Goal: Task Accomplishment & Management: Use online tool/utility

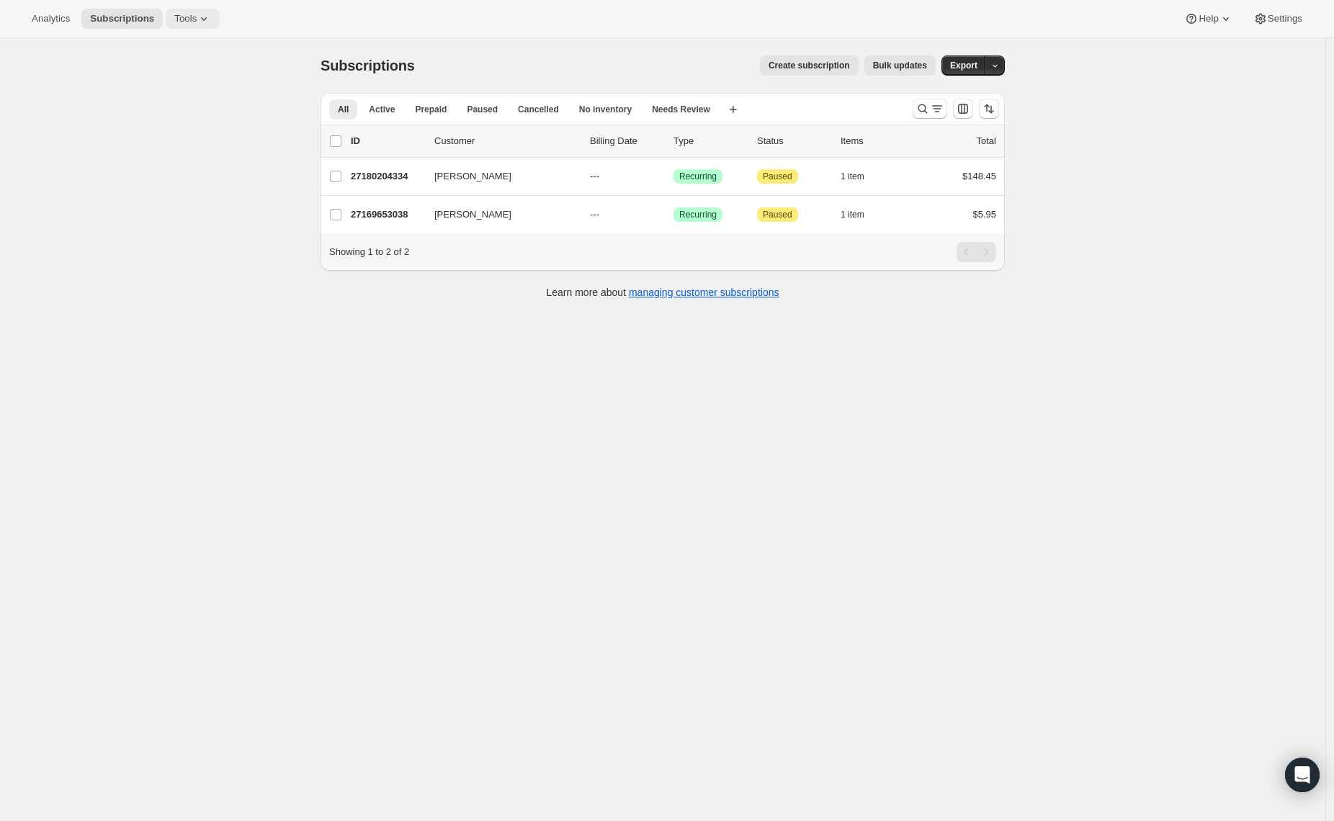
click at [185, 24] on span "Tools" at bounding box center [185, 19] width 22 height 12
click at [158, 59] on button "Subscription Plans" at bounding box center [194, 48] width 155 height 23
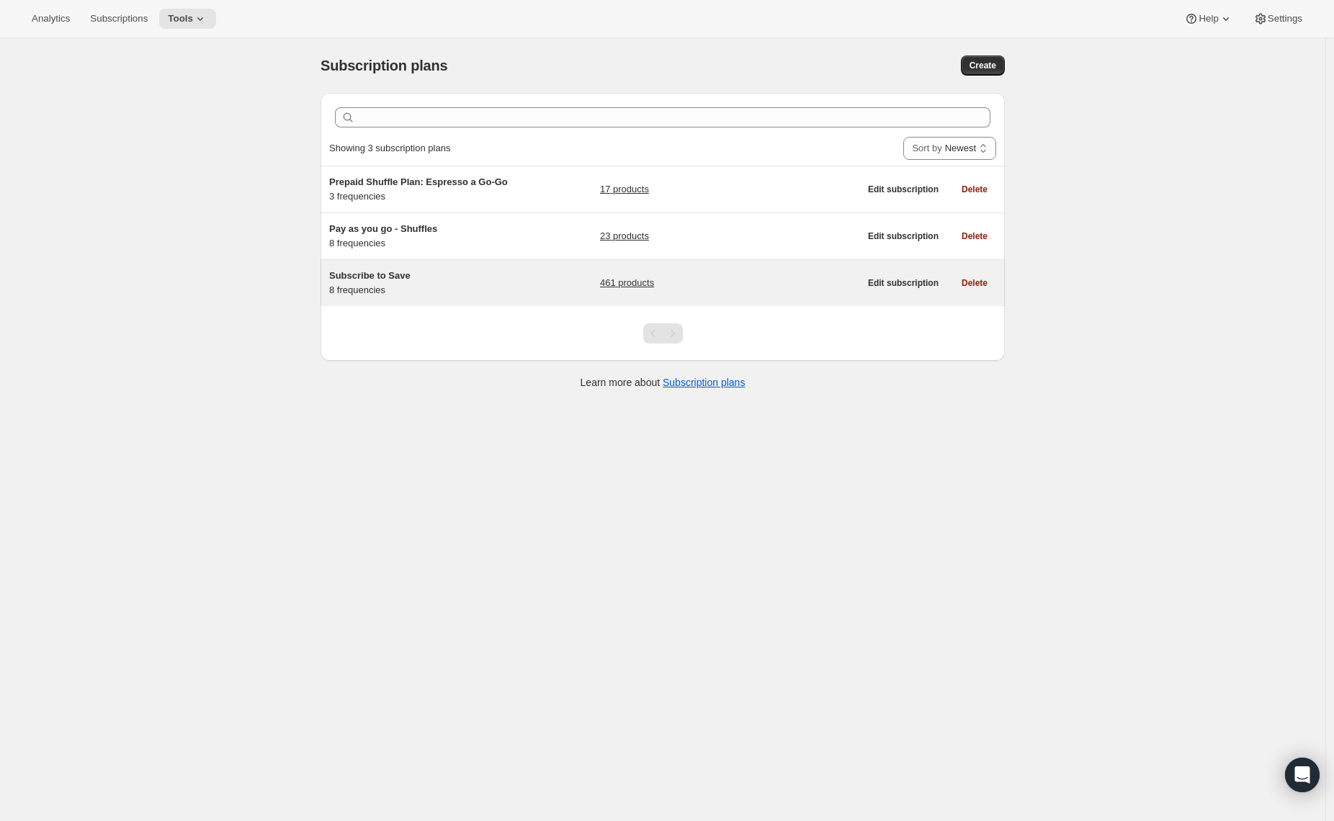
click at [387, 282] on div "Subscribe to Save 8 frequencies" at bounding box center [419, 283] width 180 height 29
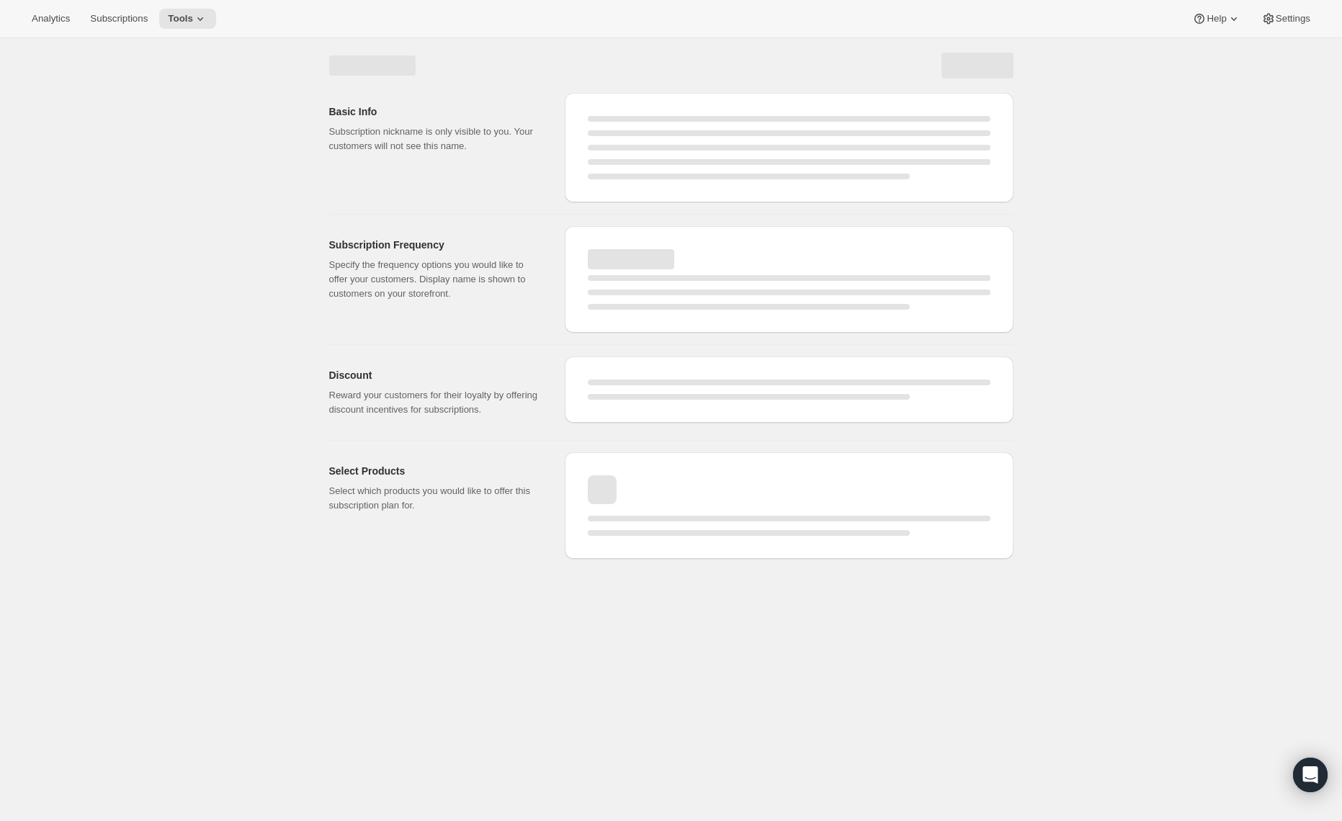
select select "WEEK"
select select "MONTH"
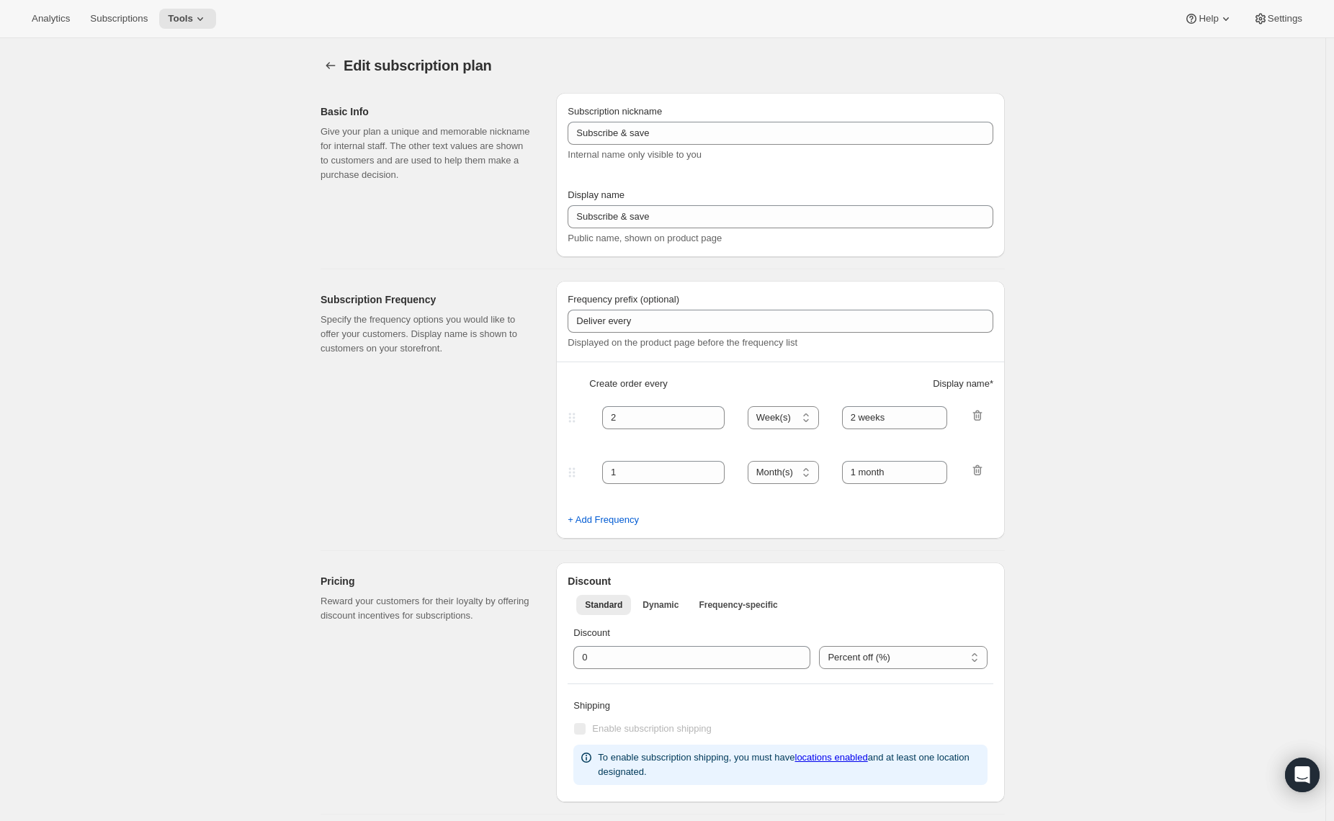
type input "Subscribe to Save"
type input "1"
type input "1 week"
type input "2"
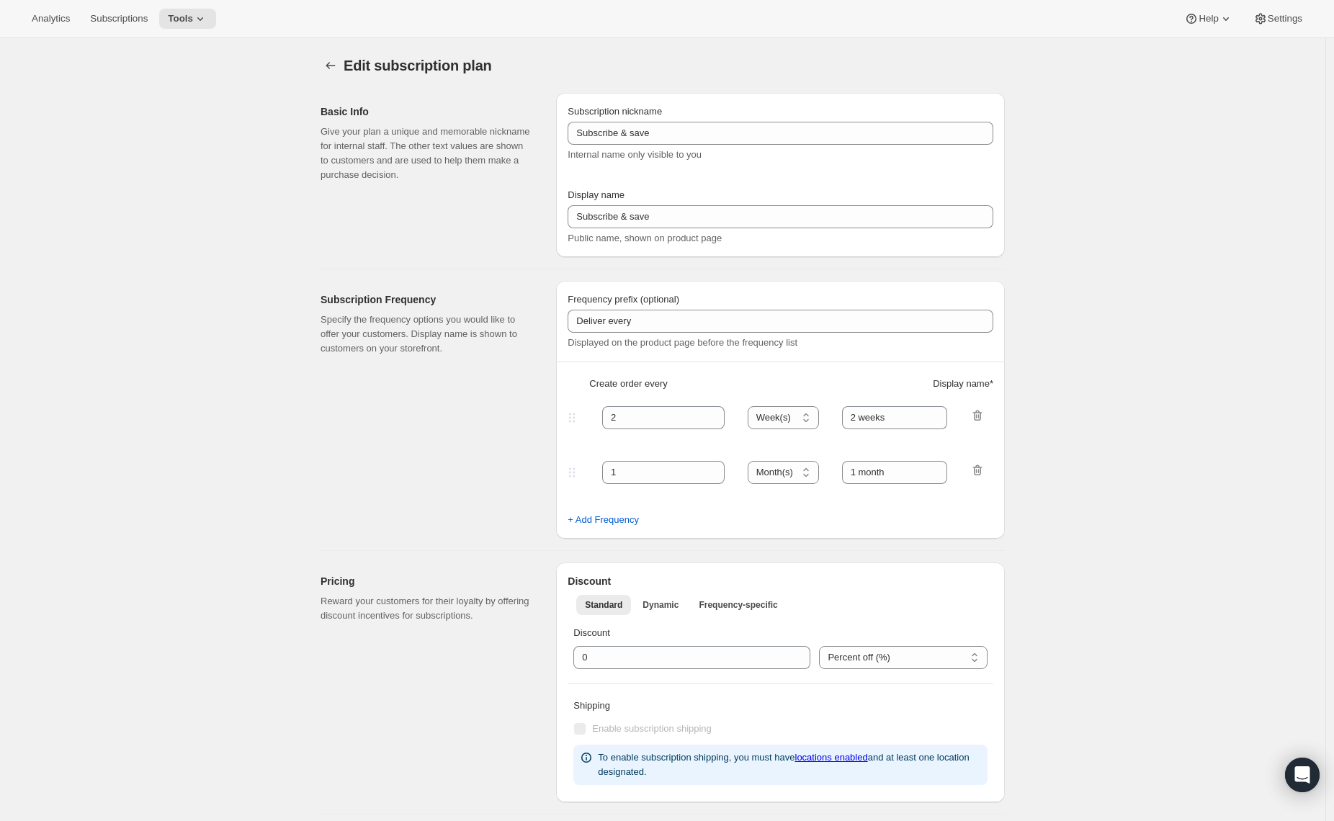
select select "WEEK"
type input "2 weeks"
type input "5"
select select "WEEK"
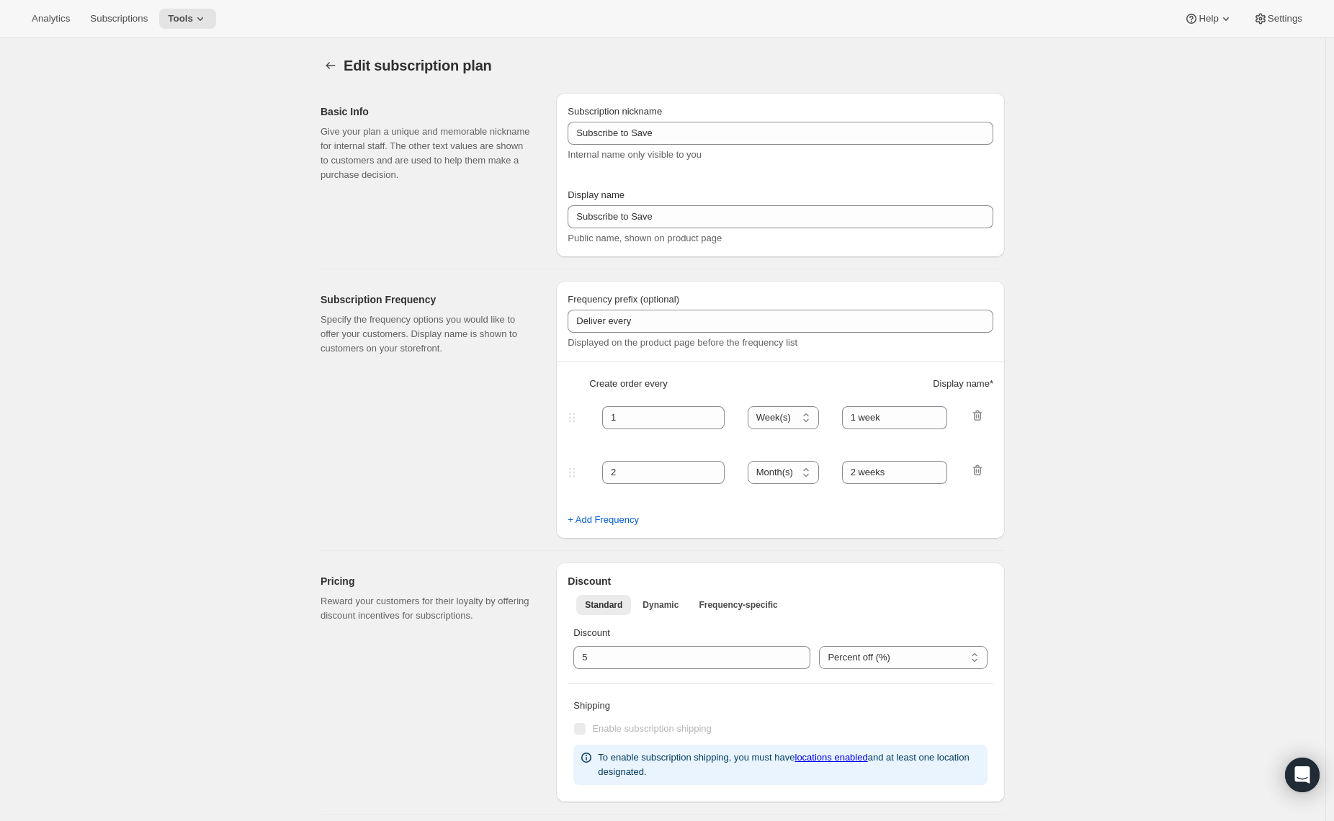
select select "WEEK"
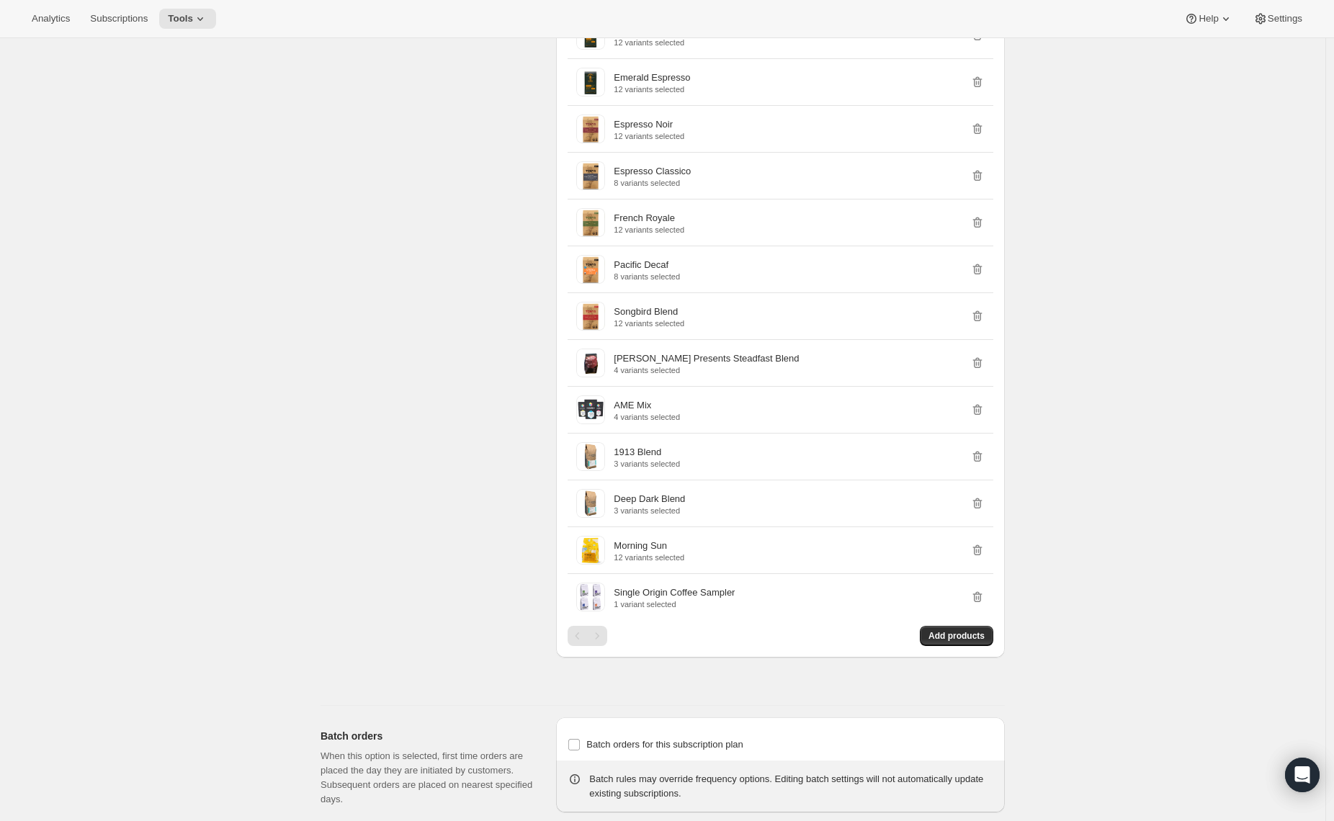
scroll to position [3280, 0]
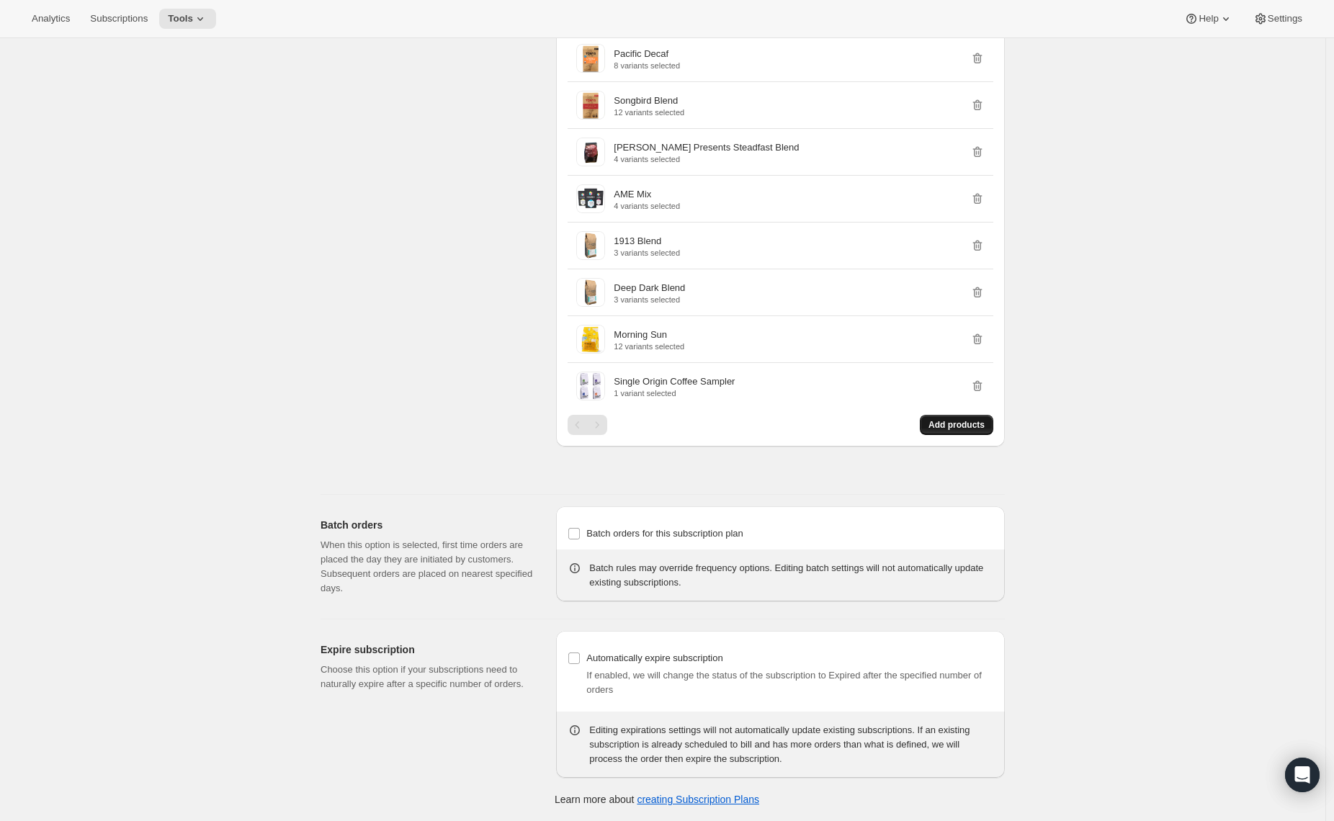
click at [943, 427] on span "Add products" at bounding box center [956, 425] width 56 height 12
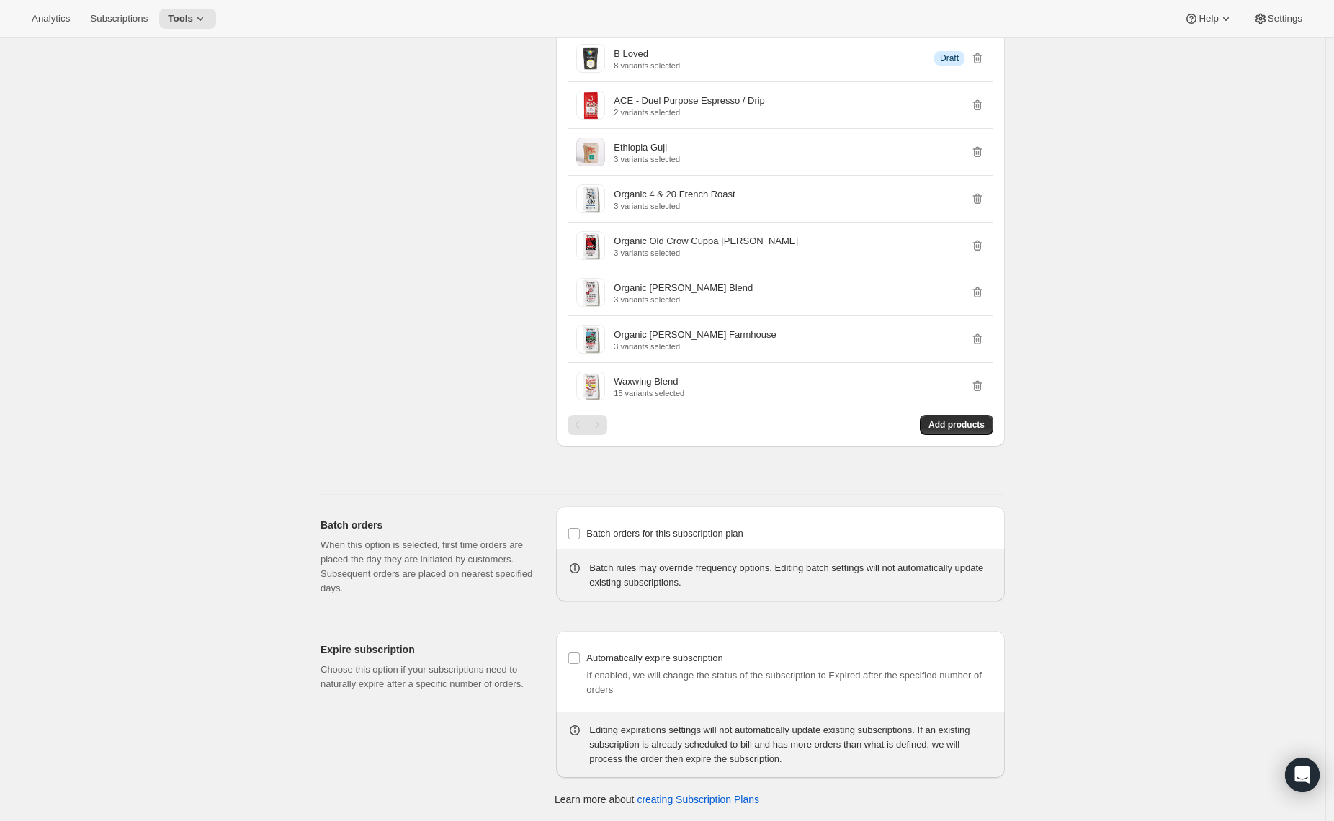
scroll to position [3782, 0]
click at [948, 435] on button "Add products" at bounding box center [956, 425] width 73 height 20
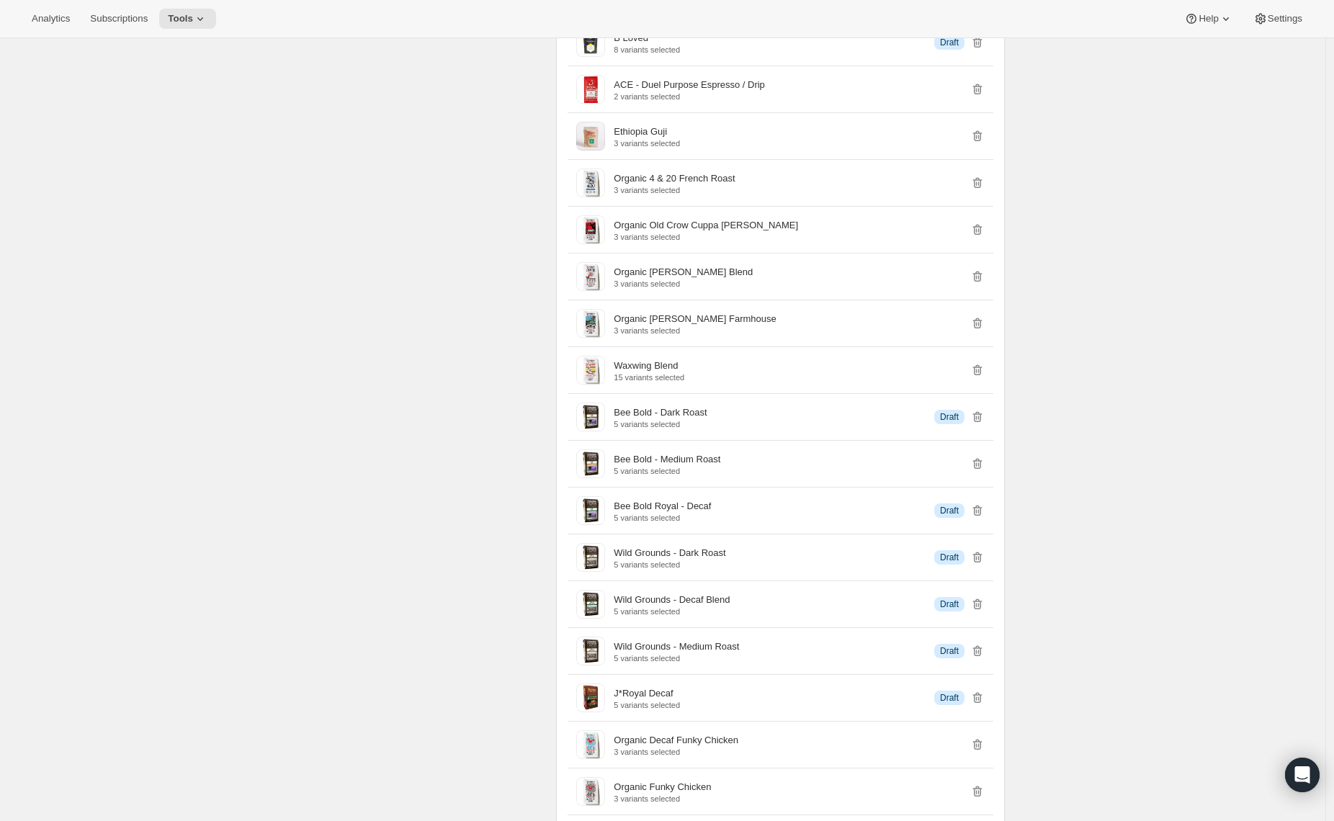
scroll to position [4497, 0]
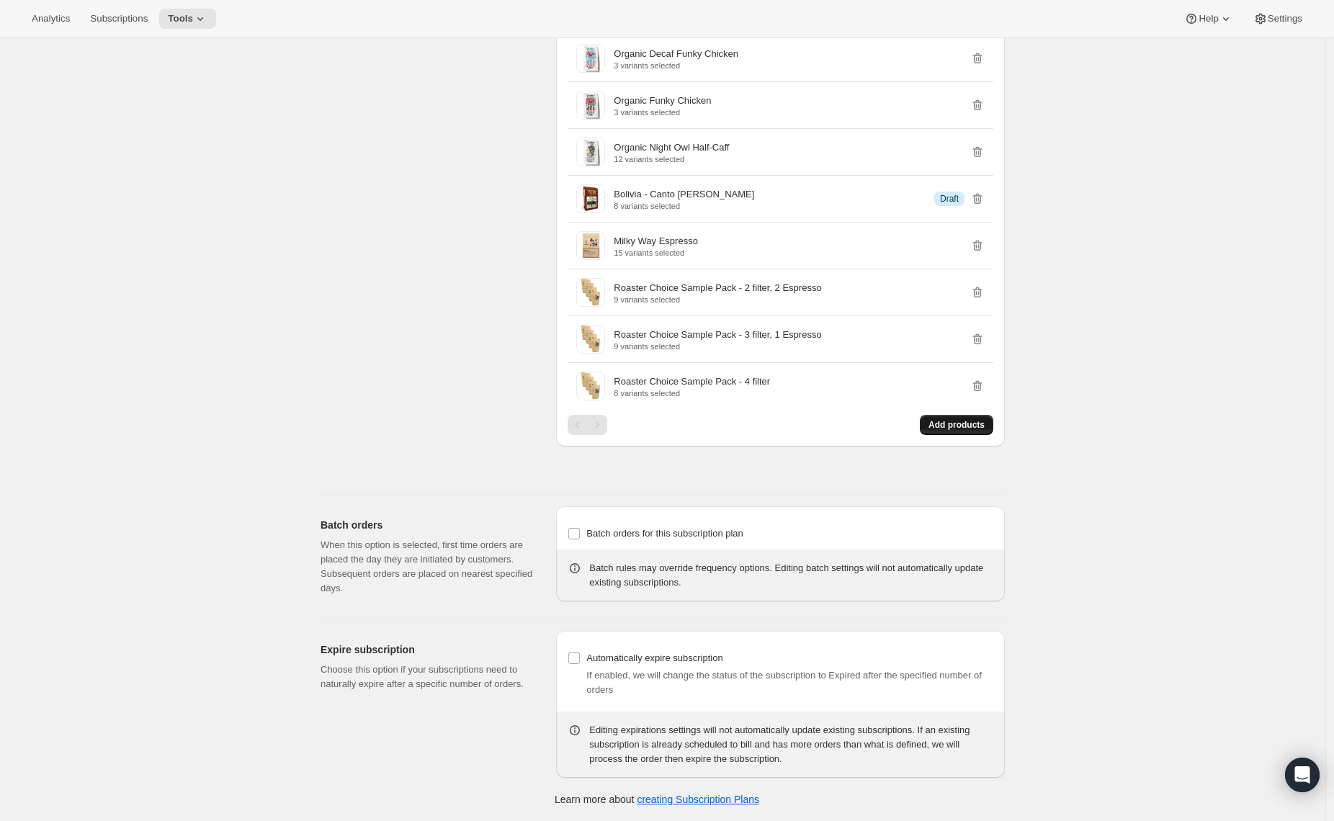
click at [945, 421] on span "Add products" at bounding box center [956, 425] width 56 height 12
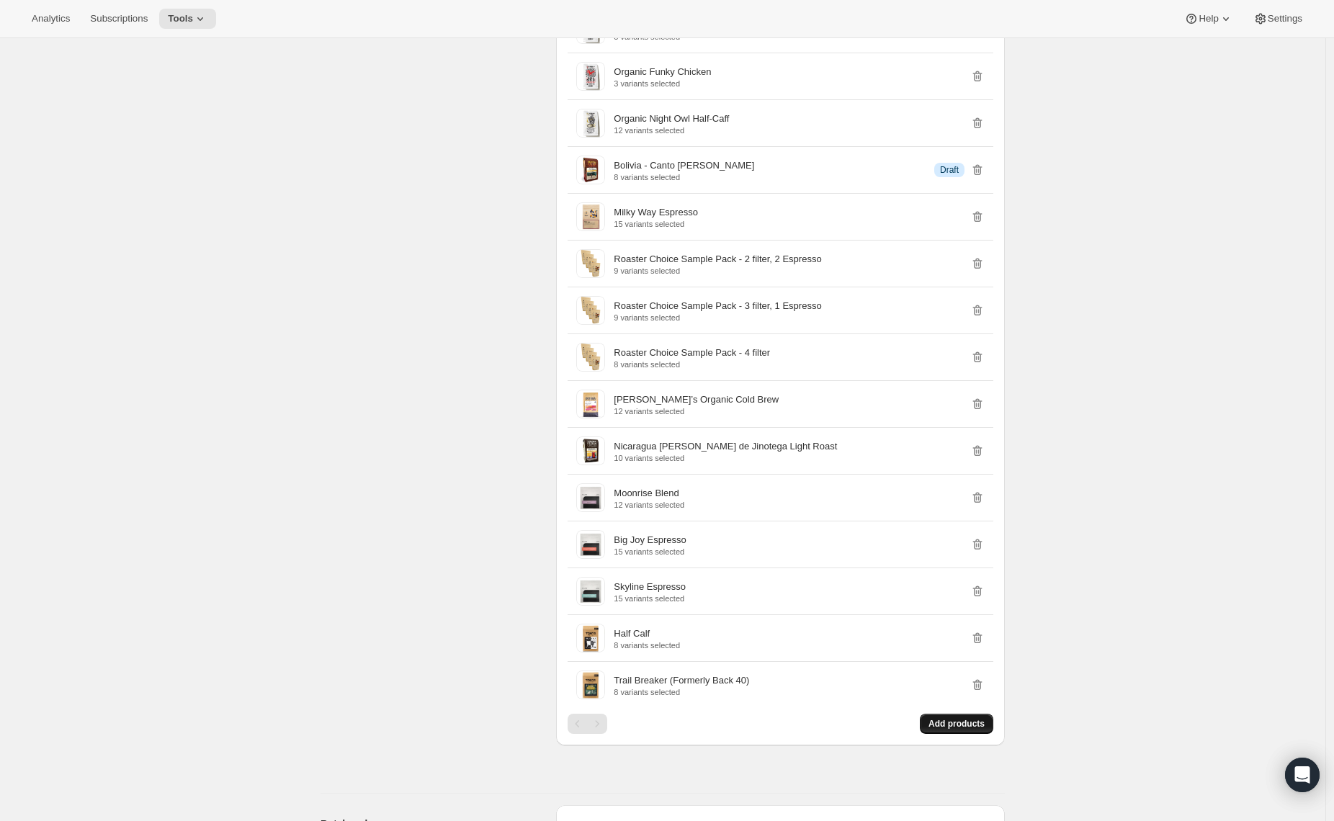
click at [936, 730] on span "Add products" at bounding box center [956, 724] width 56 height 12
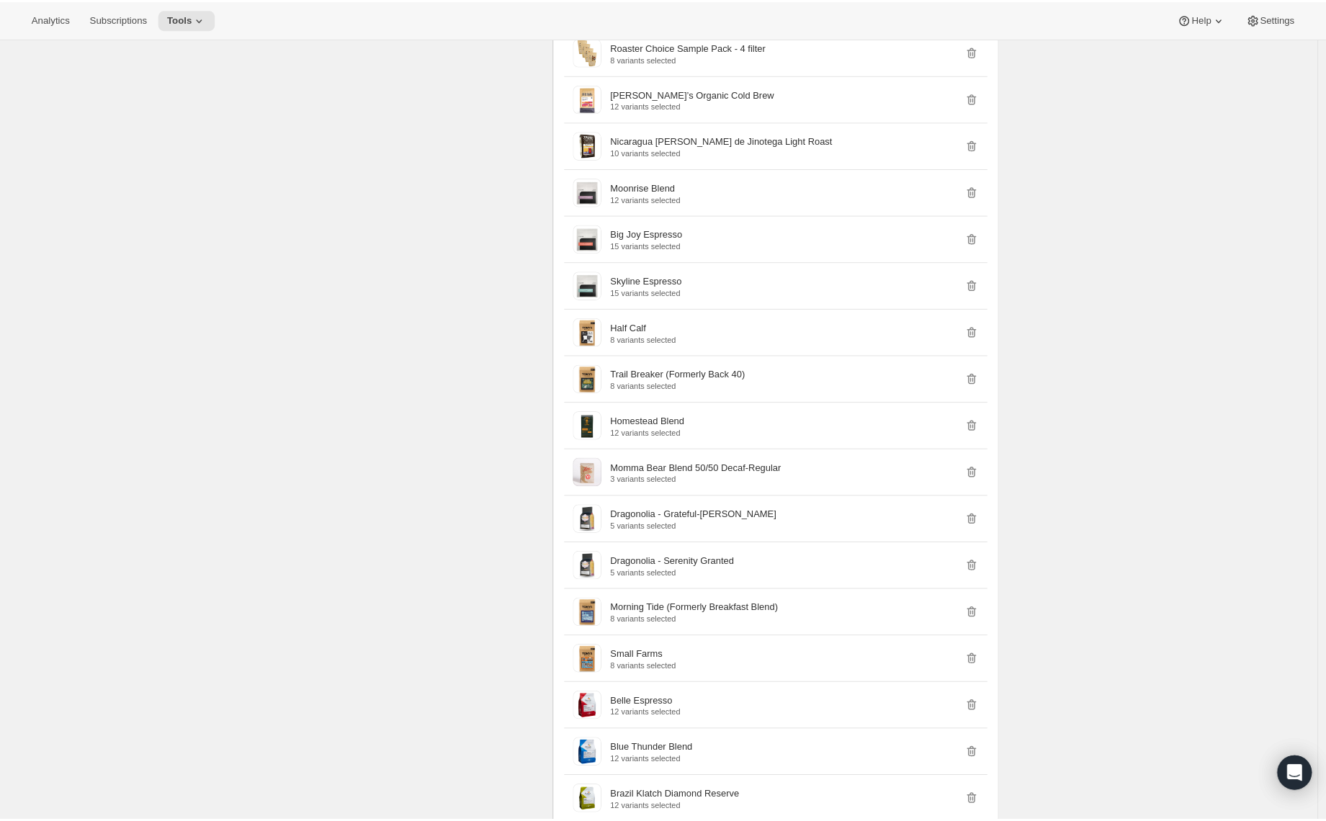
scroll to position [5323, 0]
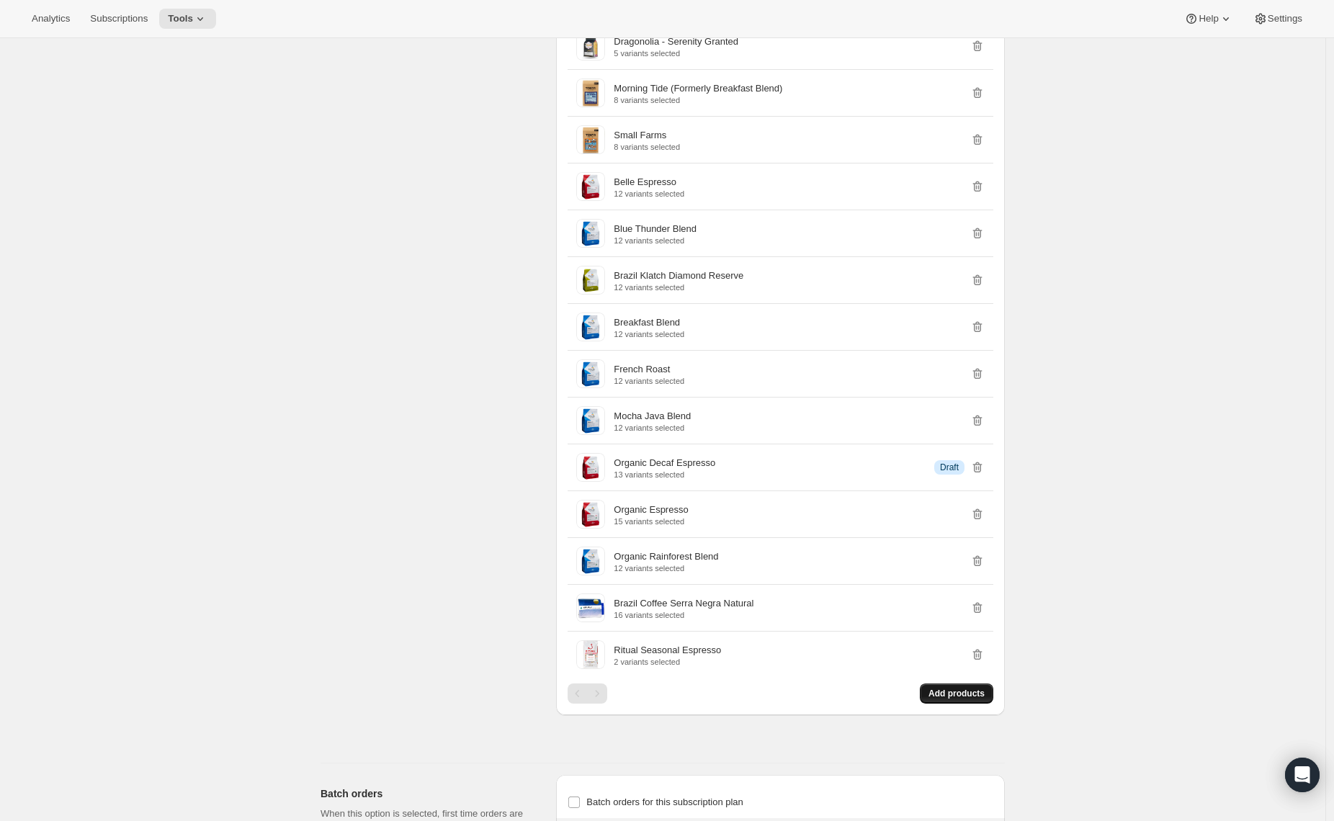
click at [979, 699] on span "Add products" at bounding box center [956, 694] width 56 height 12
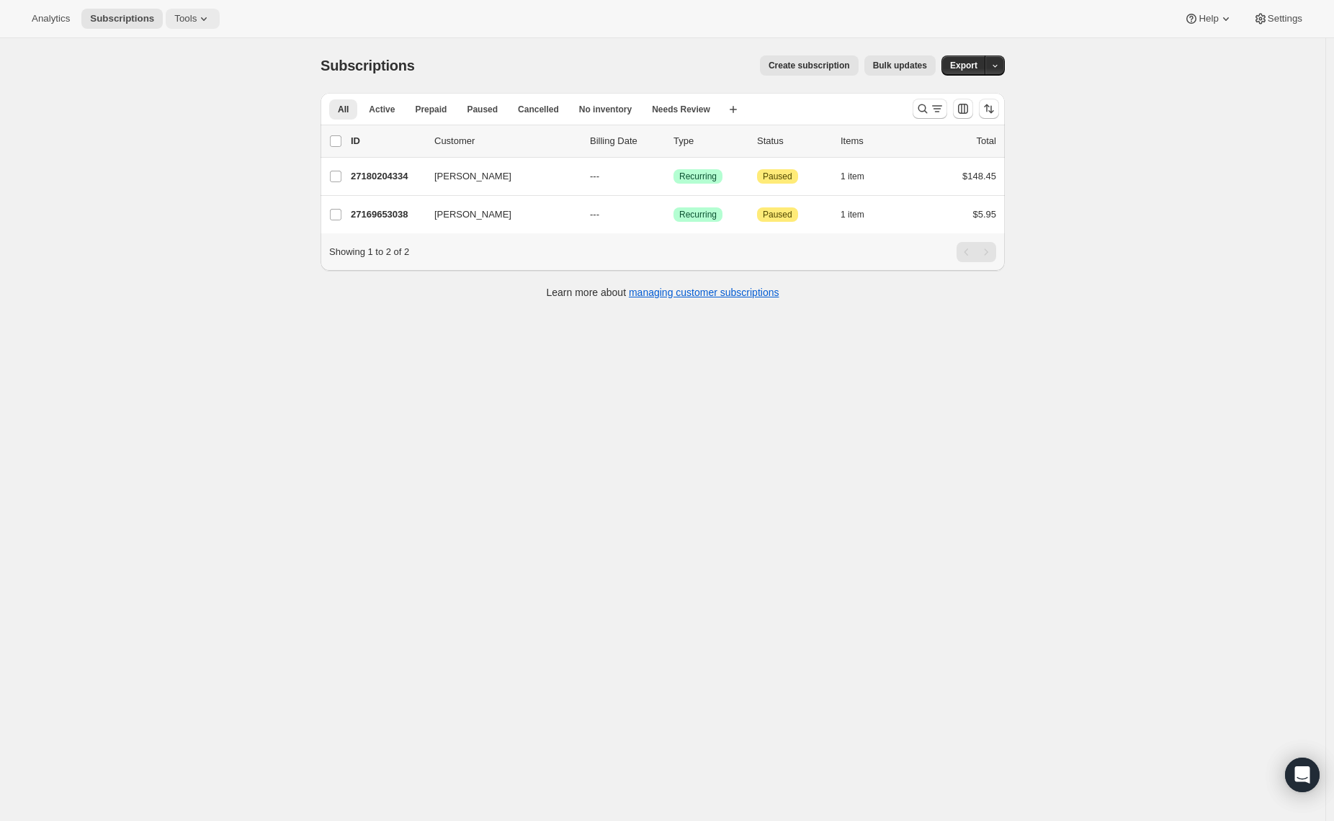
click at [189, 20] on span "Tools" at bounding box center [185, 19] width 22 height 12
click at [166, 49] on span "Subscription Plans" at bounding box center [179, 48] width 78 height 11
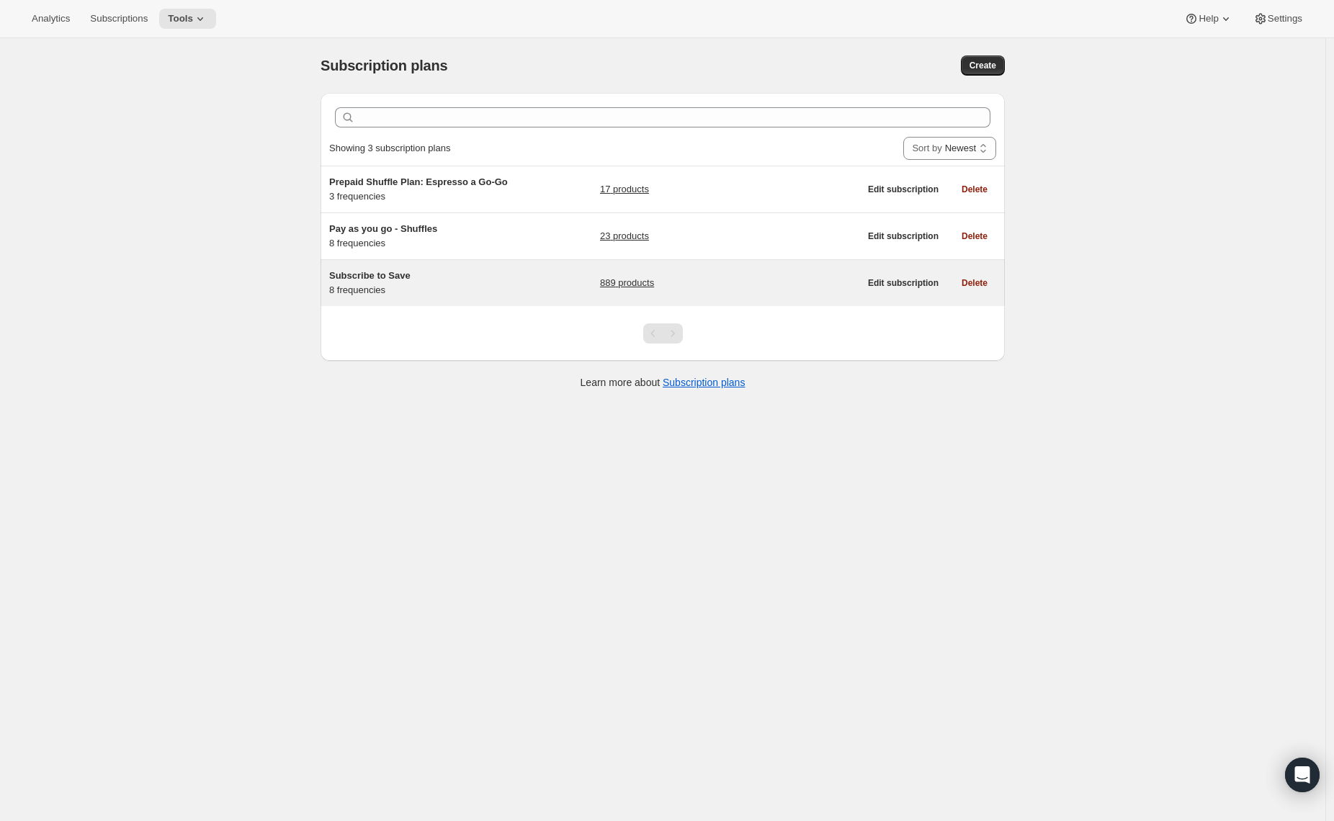
click at [407, 272] on span "Subscribe to Save" at bounding box center [369, 275] width 81 height 11
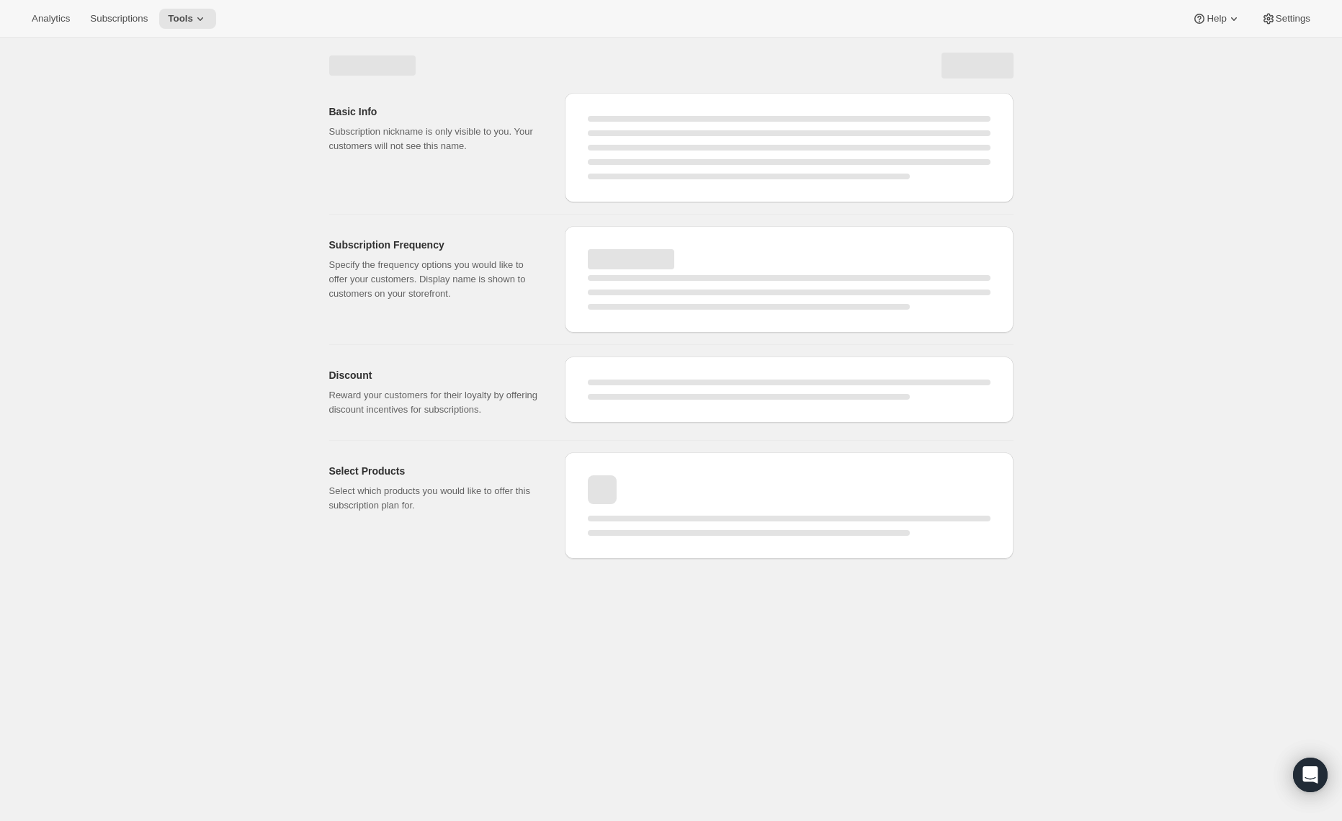
select select "WEEK"
select select "MONTH"
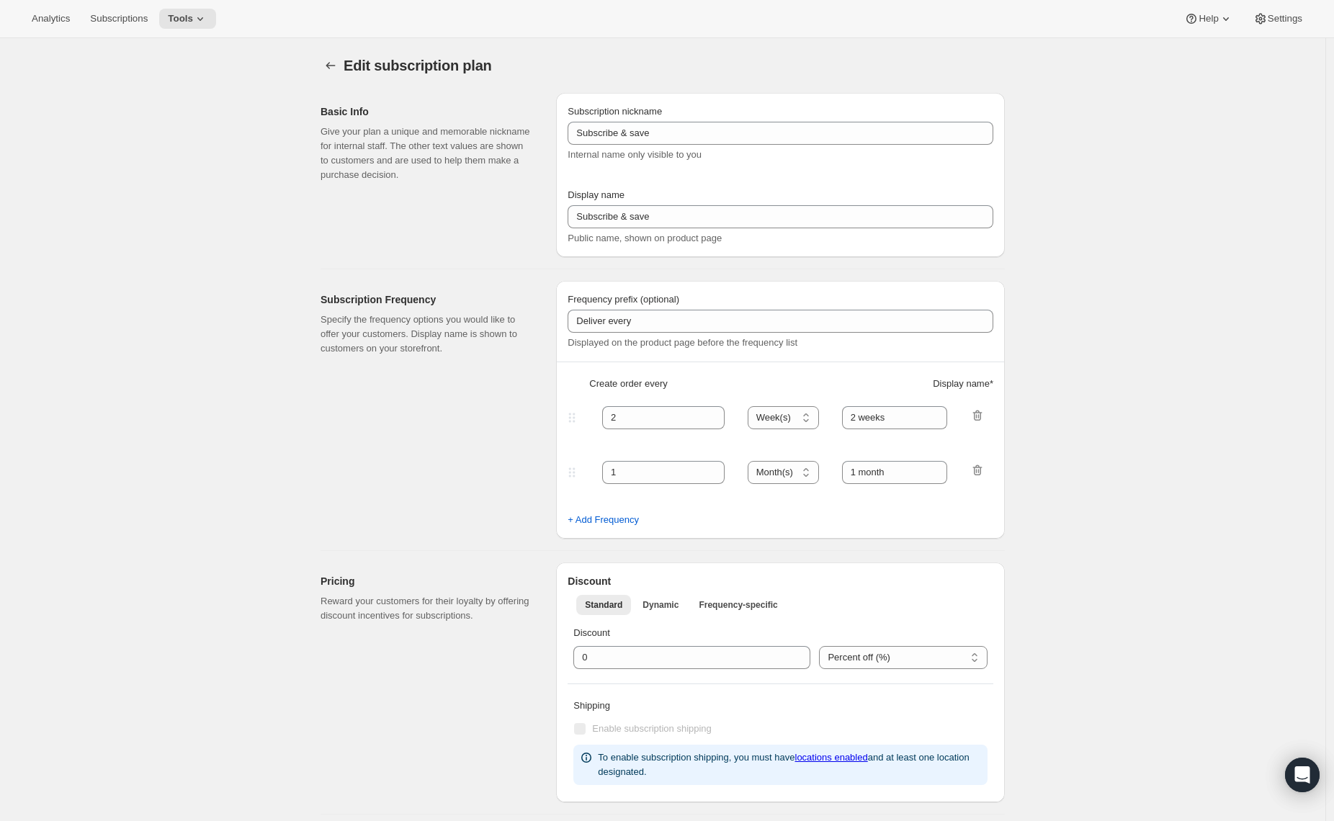
type input "Subscribe to Save"
type input "1"
type input "1 week"
type input "2"
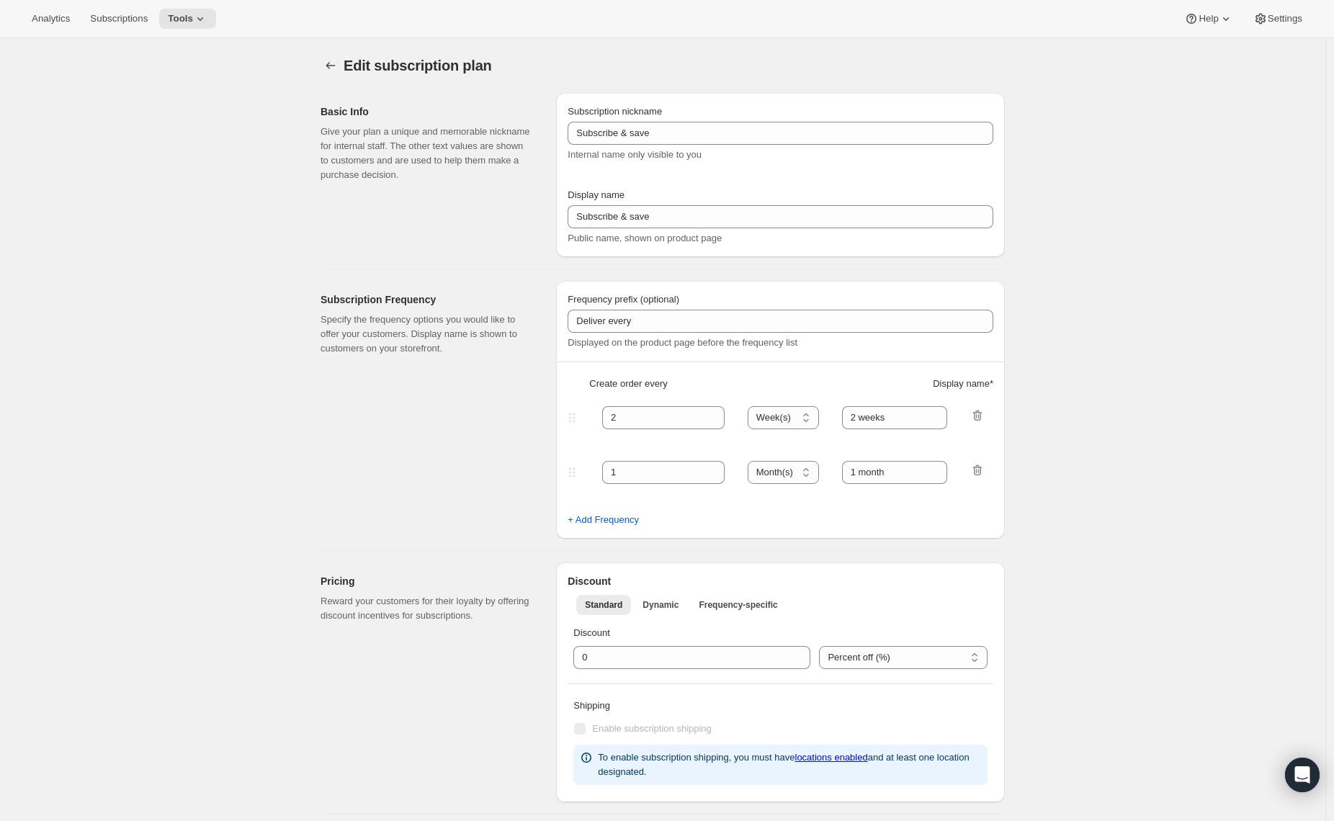
select select "WEEK"
type input "2 weeks"
type input "5"
select select "WEEK"
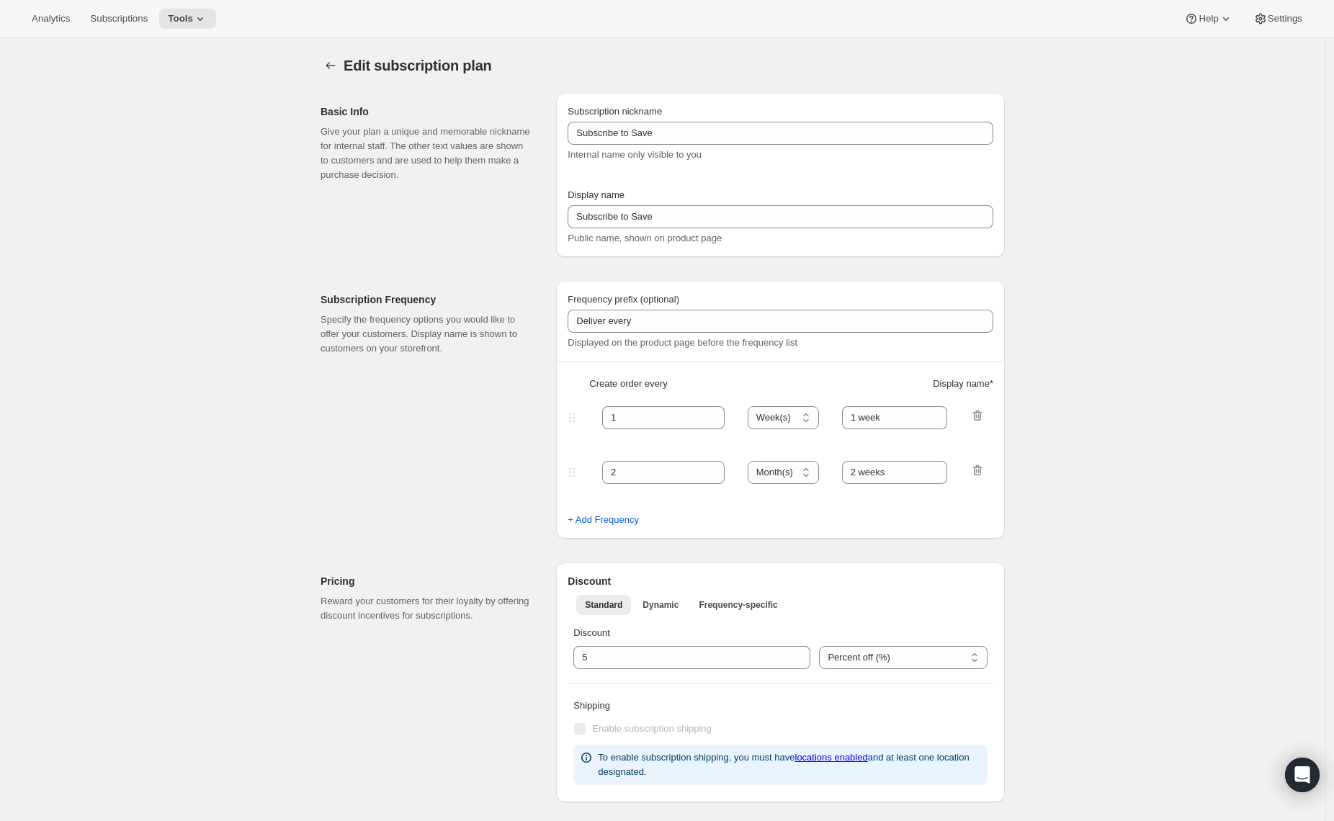
select select "WEEK"
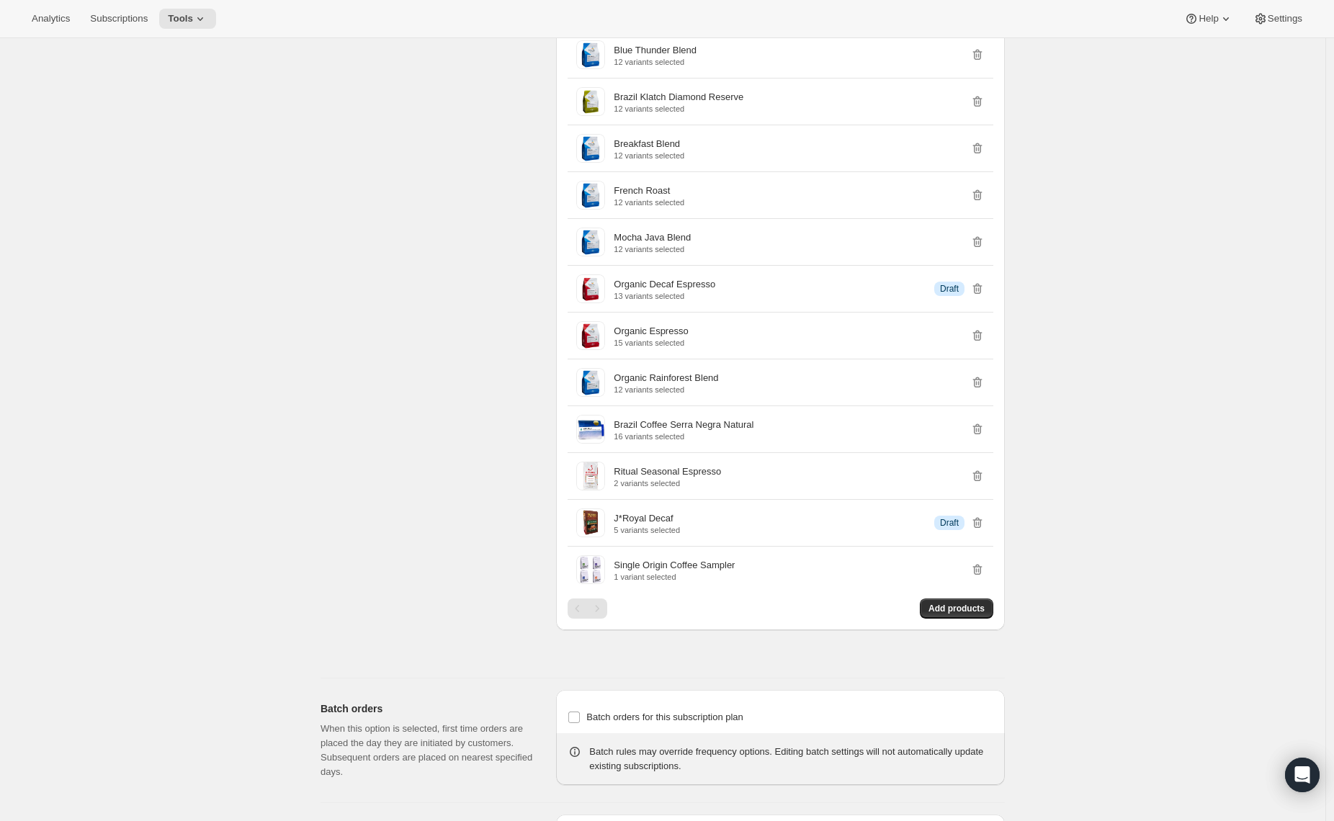
scroll to position [5620, 0]
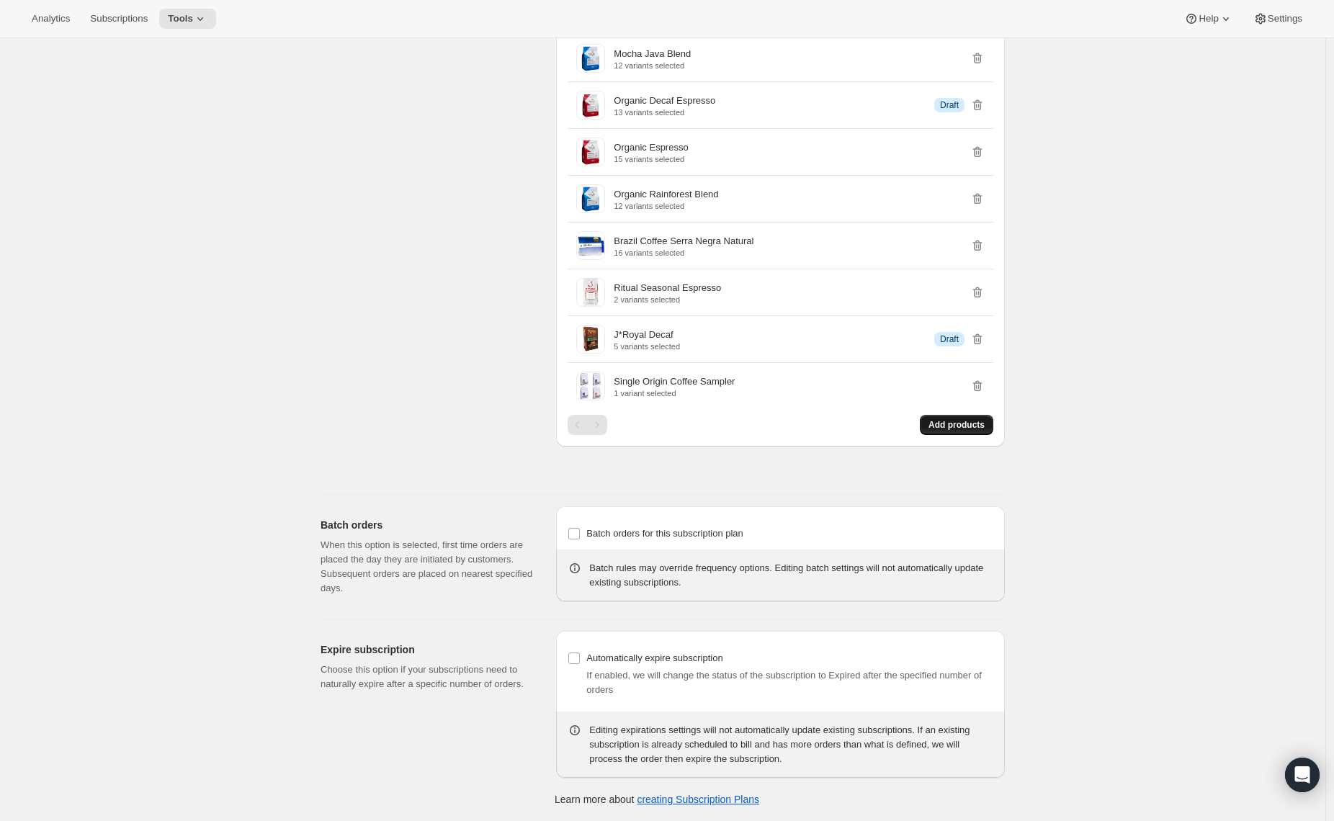
drag, startPoint x: 931, startPoint y: 410, endPoint x: 936, endPoint y: 421, distance: 11.9
click at [936, 421] on span "Add products" at bounding box center [956, 425] width 56 height 12
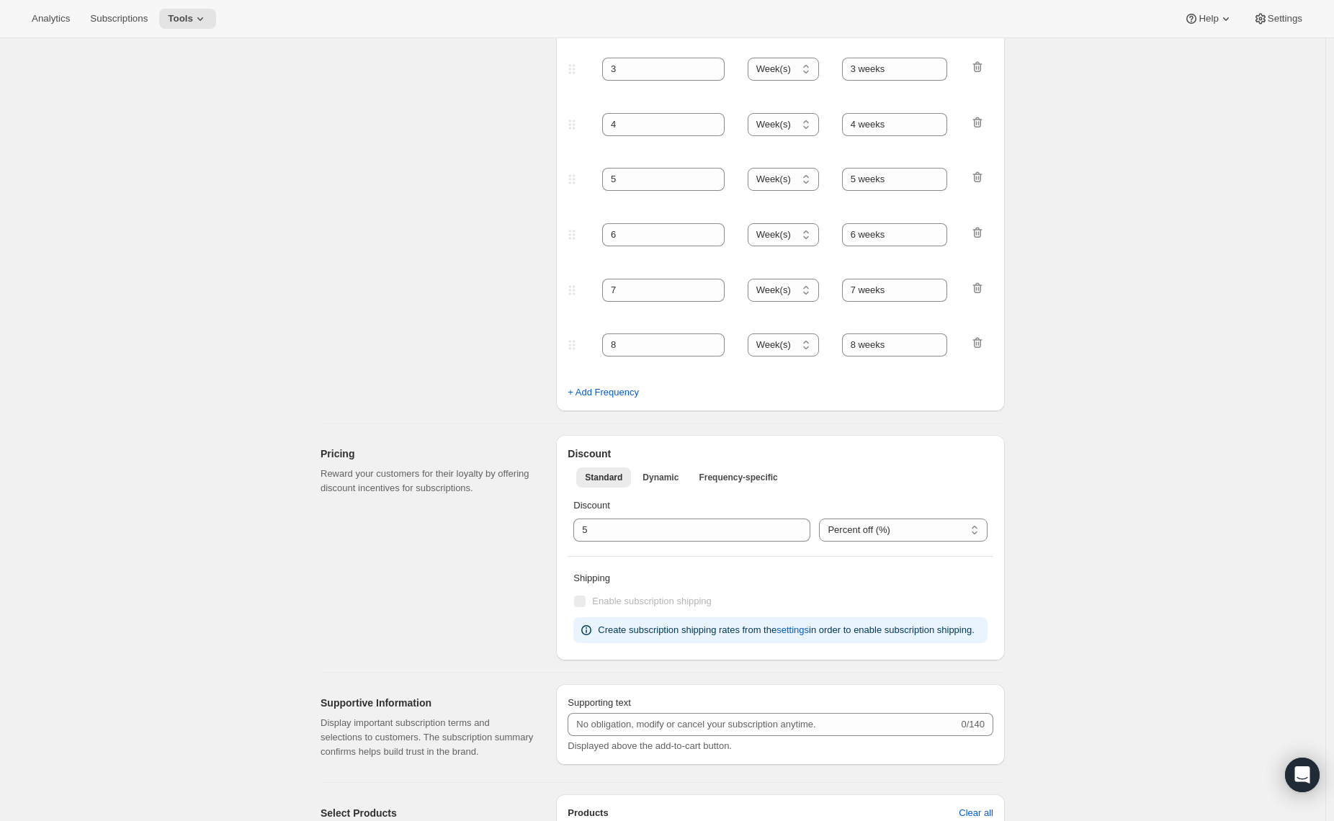
scroll to position [0, 0]
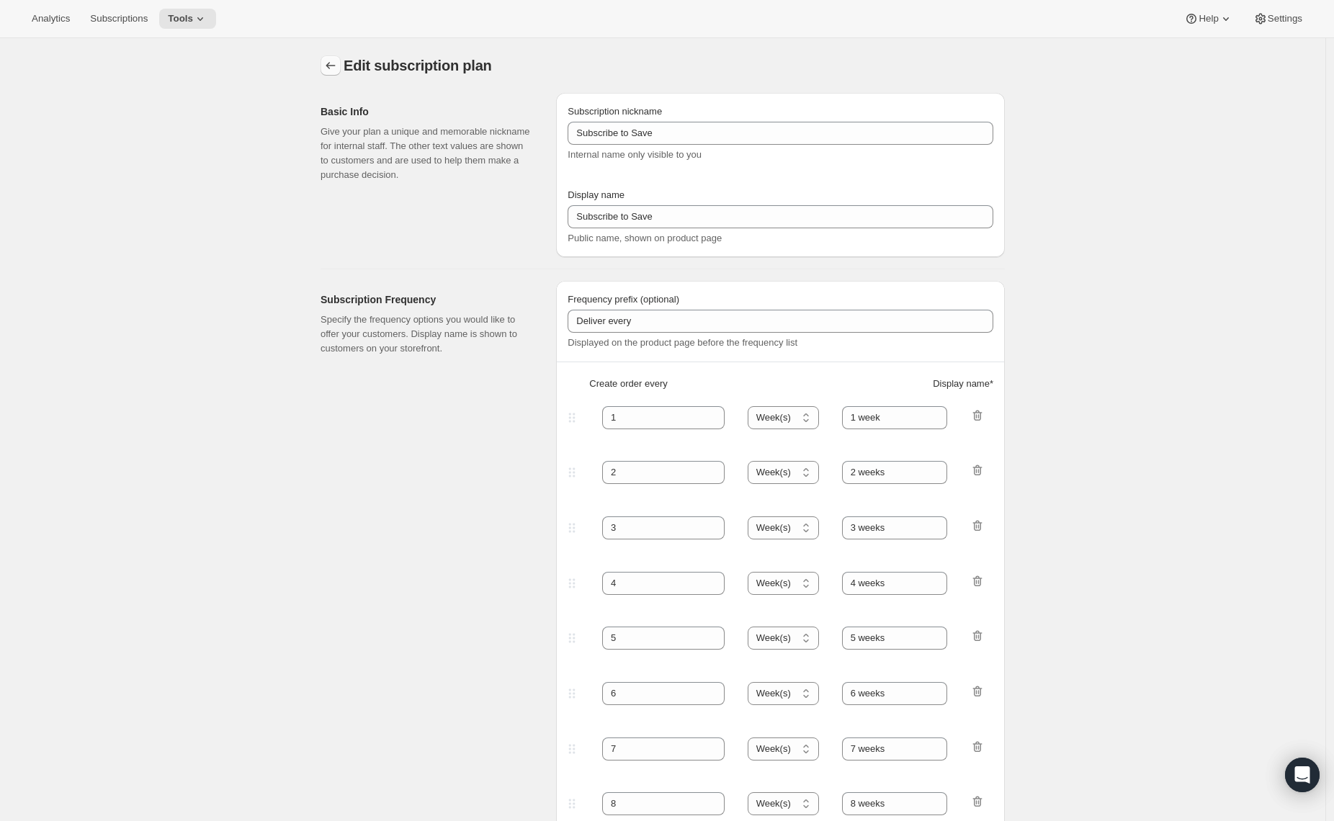
click at [338, 66] on icon "Subscription plans" at bounding box center [330, 65] width 14 height 14
